Goal: Navigation & Orientation: Find specific page/section

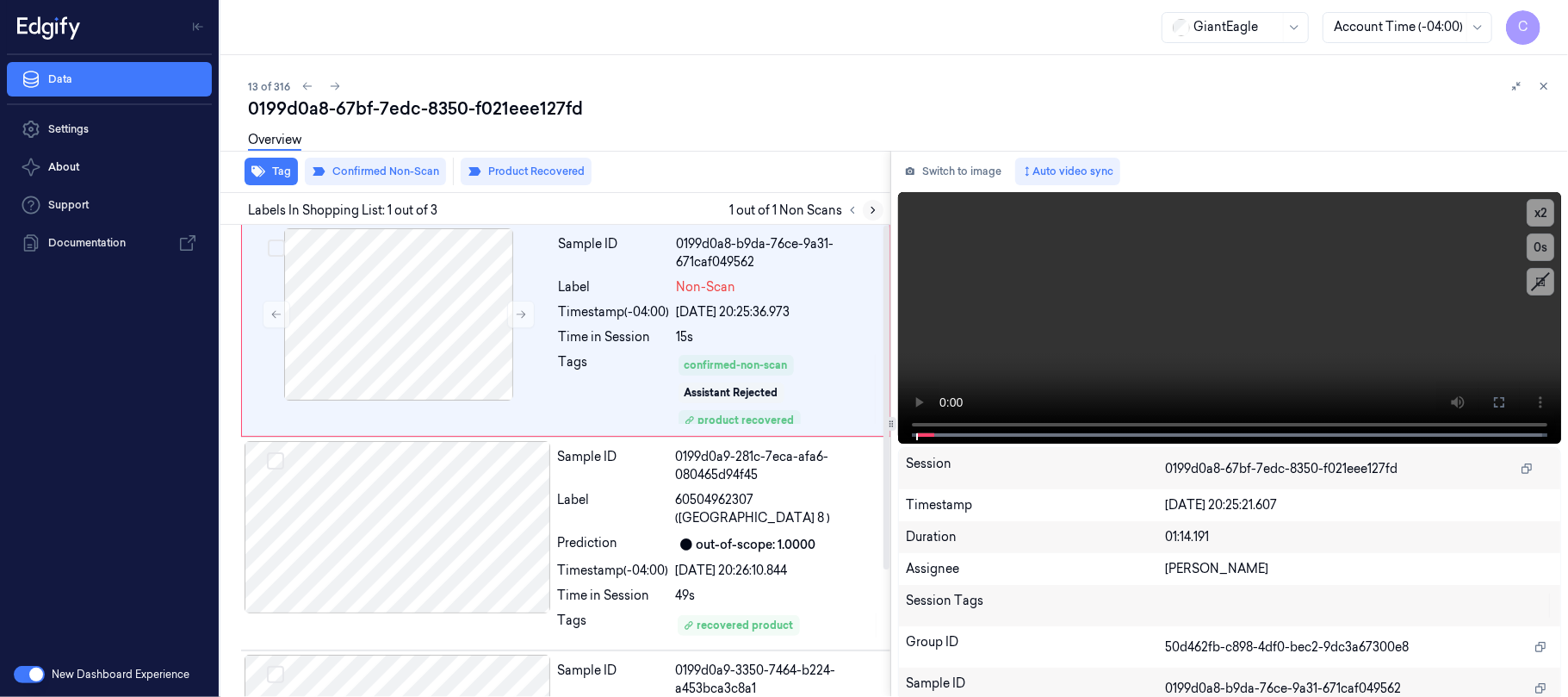
click at [871, 210] on icon at bounding box center [873, 210] width 12 height 12
click at [522, 308] on icon at bounding box center [521, 314] width 12 height 12
click at [517, 317] on icon at bounding box center [521, 314] width 12 height 12
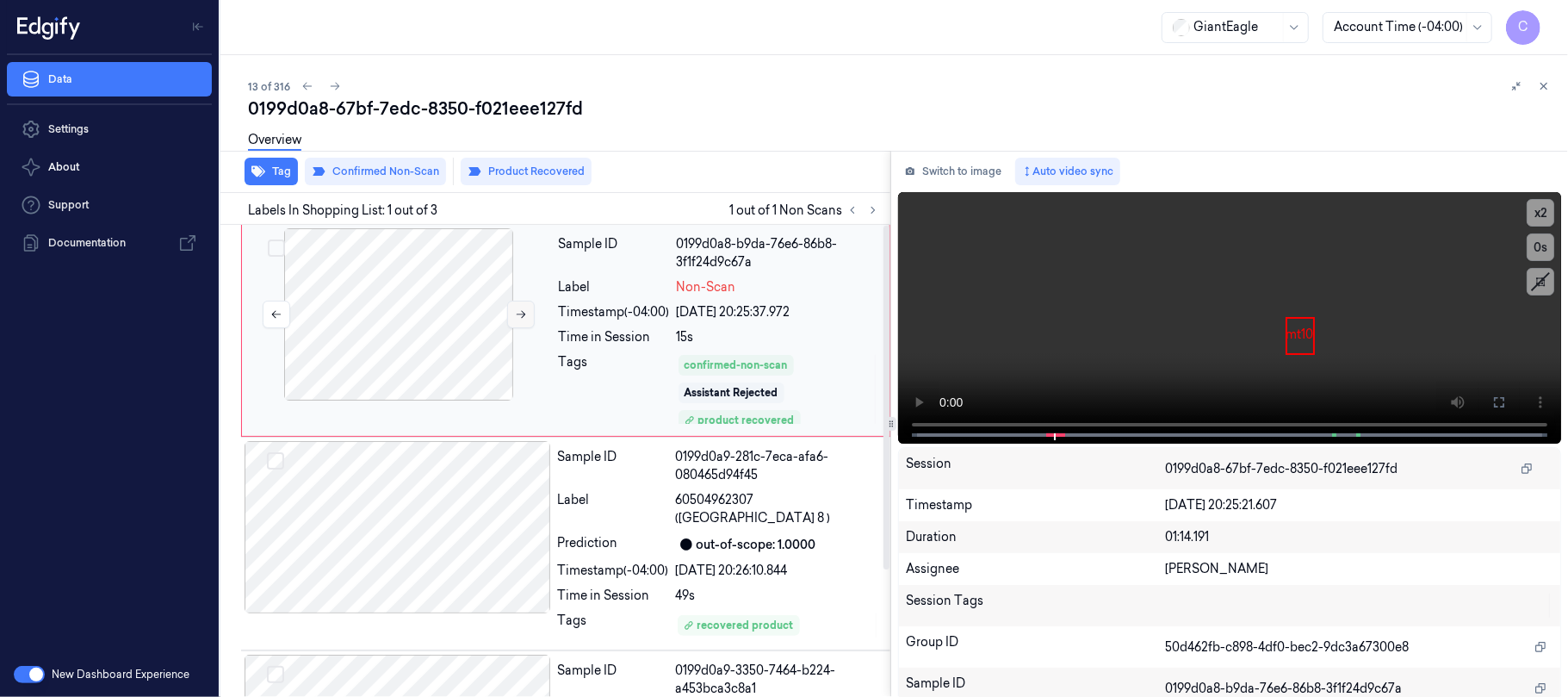
click at [517, 317] on icon at bounding box center [521, 314] width 12 height 12
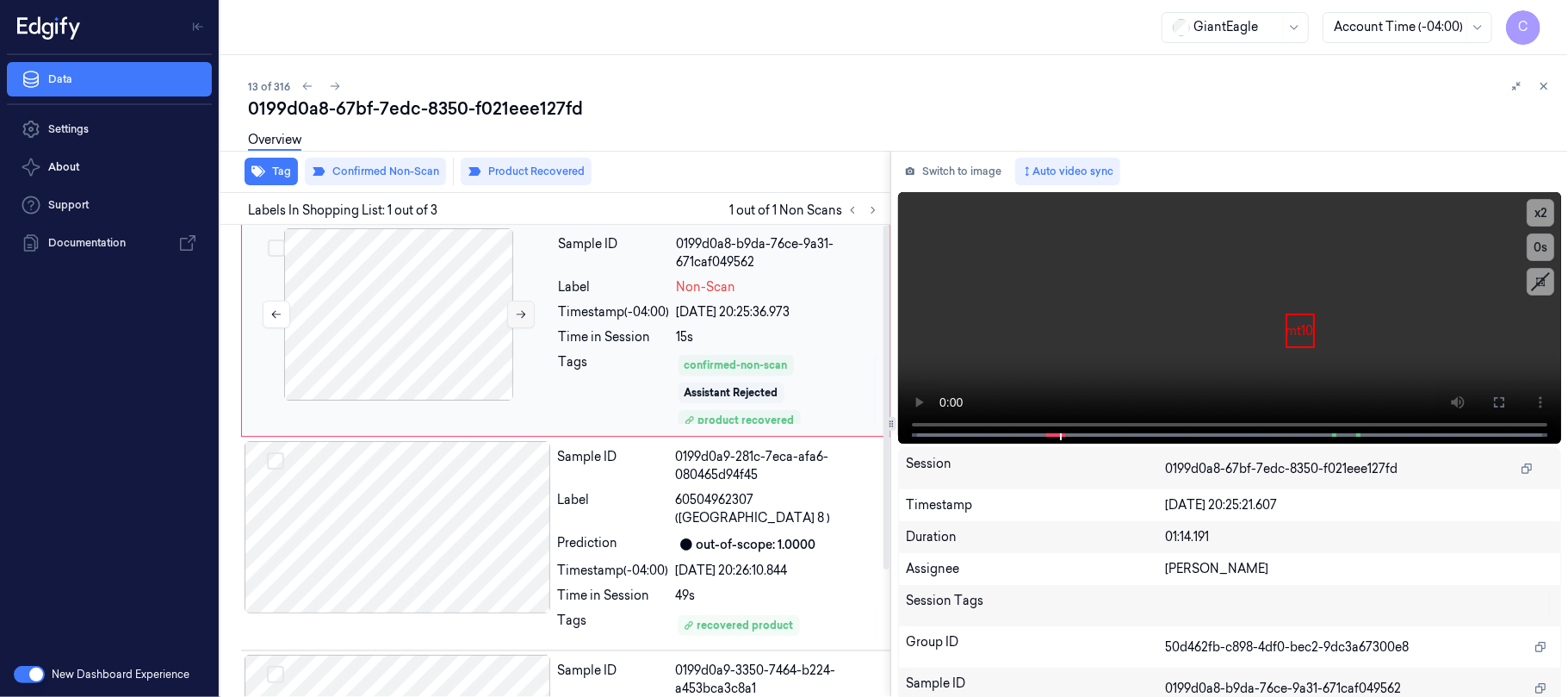
click at [517, 317] on icon at bounding box center [521, 314] width 12 height 12
click at [540, 315] on div at bounding box center [398, 314] width 306 height 172
click at [522, 315] on icon at bounding box center [521, 314] width 12 height 12
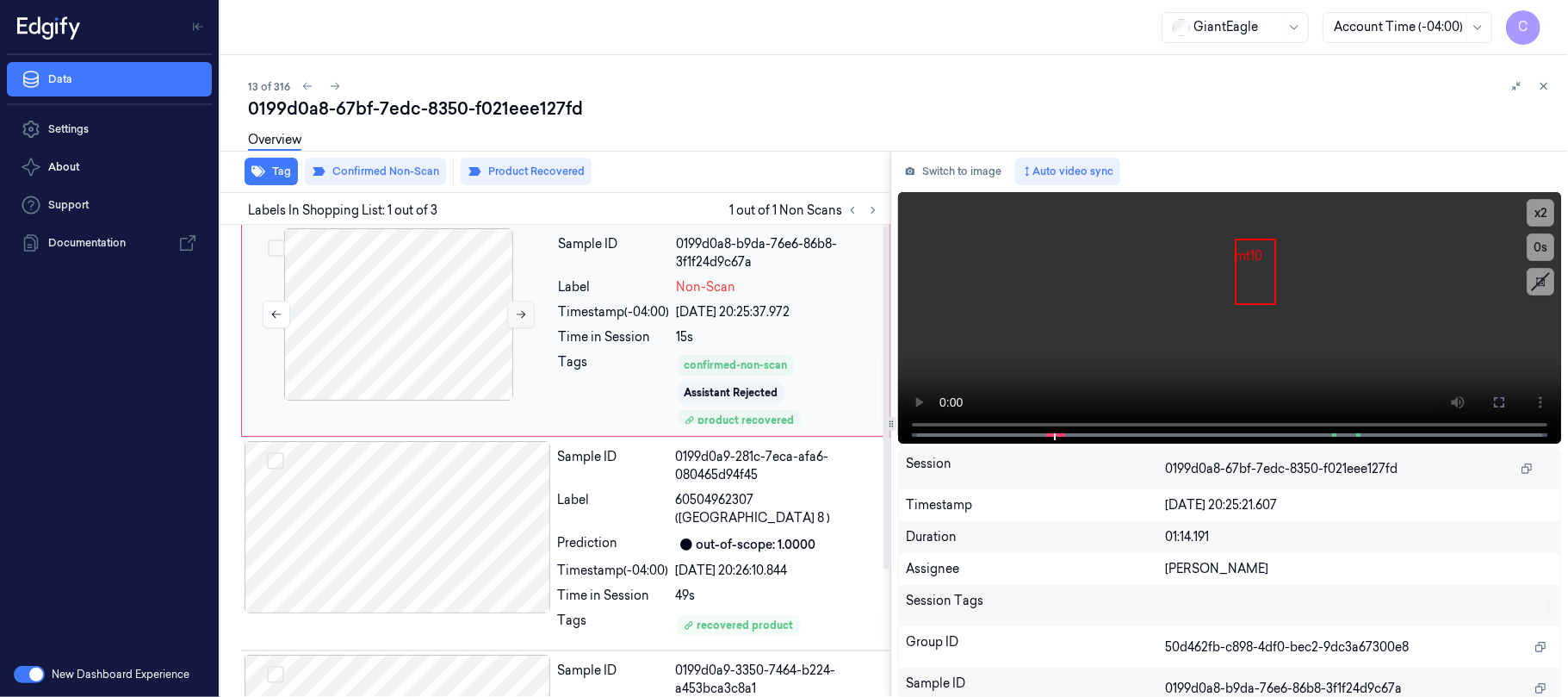
click at [522, 315] on icon at bounding box center [521, 314] width 12 height 12
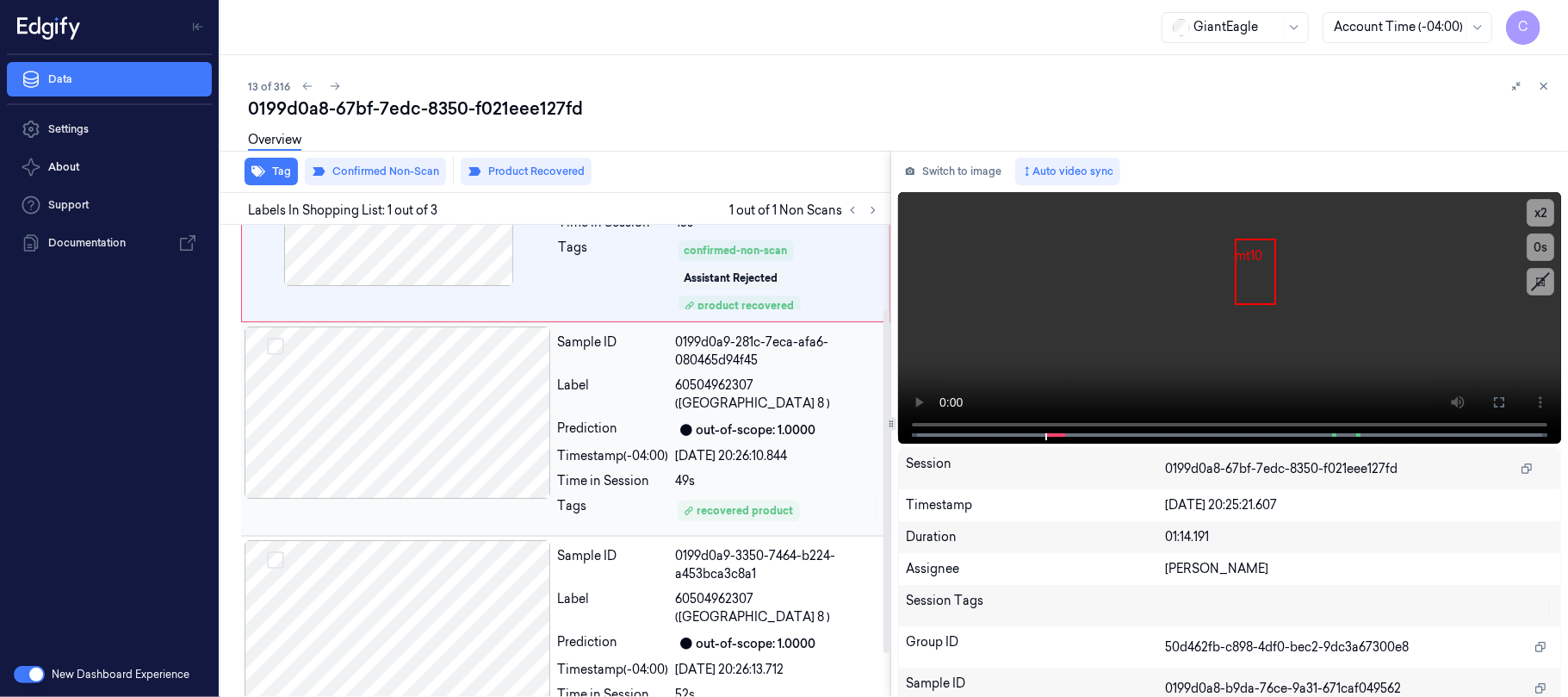
scroll to position [174, 0]
